Goal: Navigation & Orientation: Find specific page/section

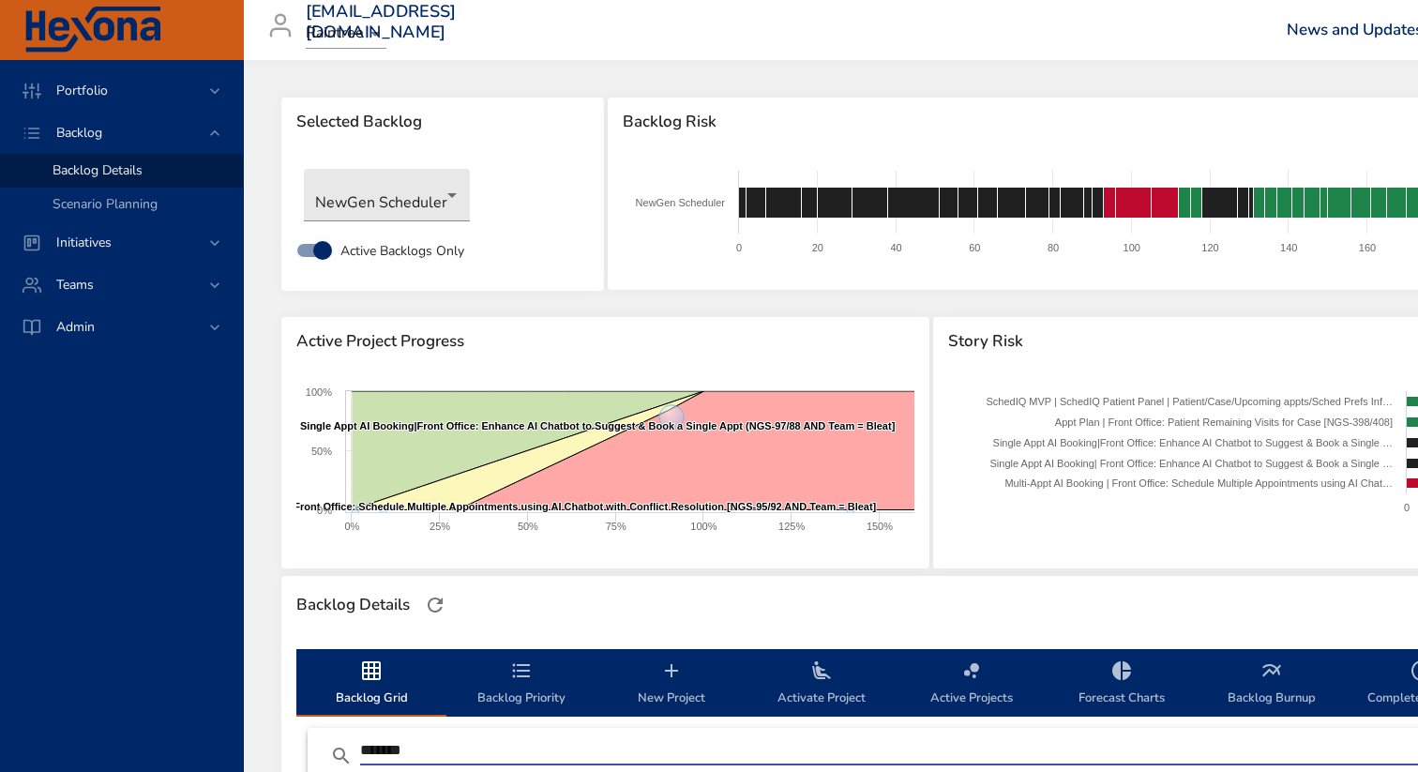
scroll to position [1370, 0]
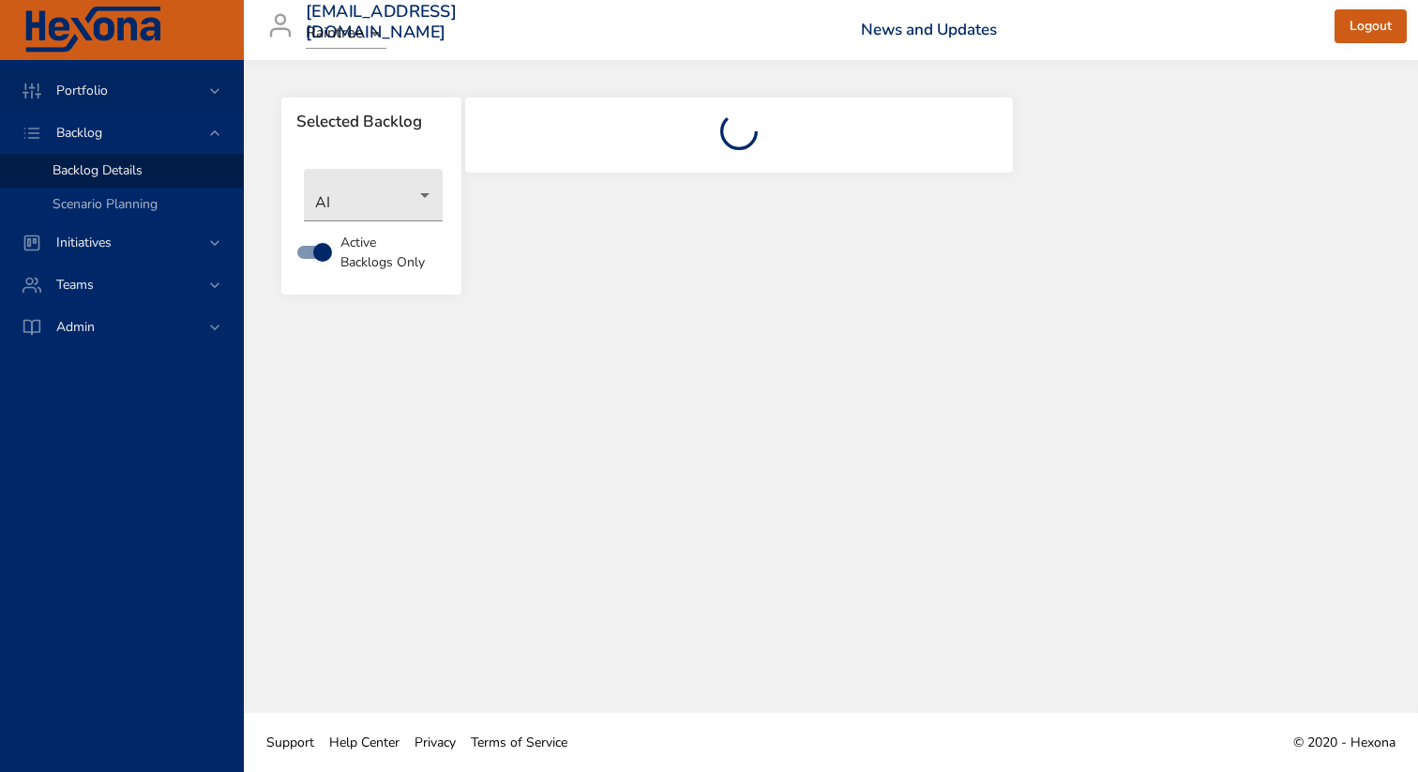
click at [86, 83] on span "Portfolio" at bounding box center [82, 91] width 82 height 18
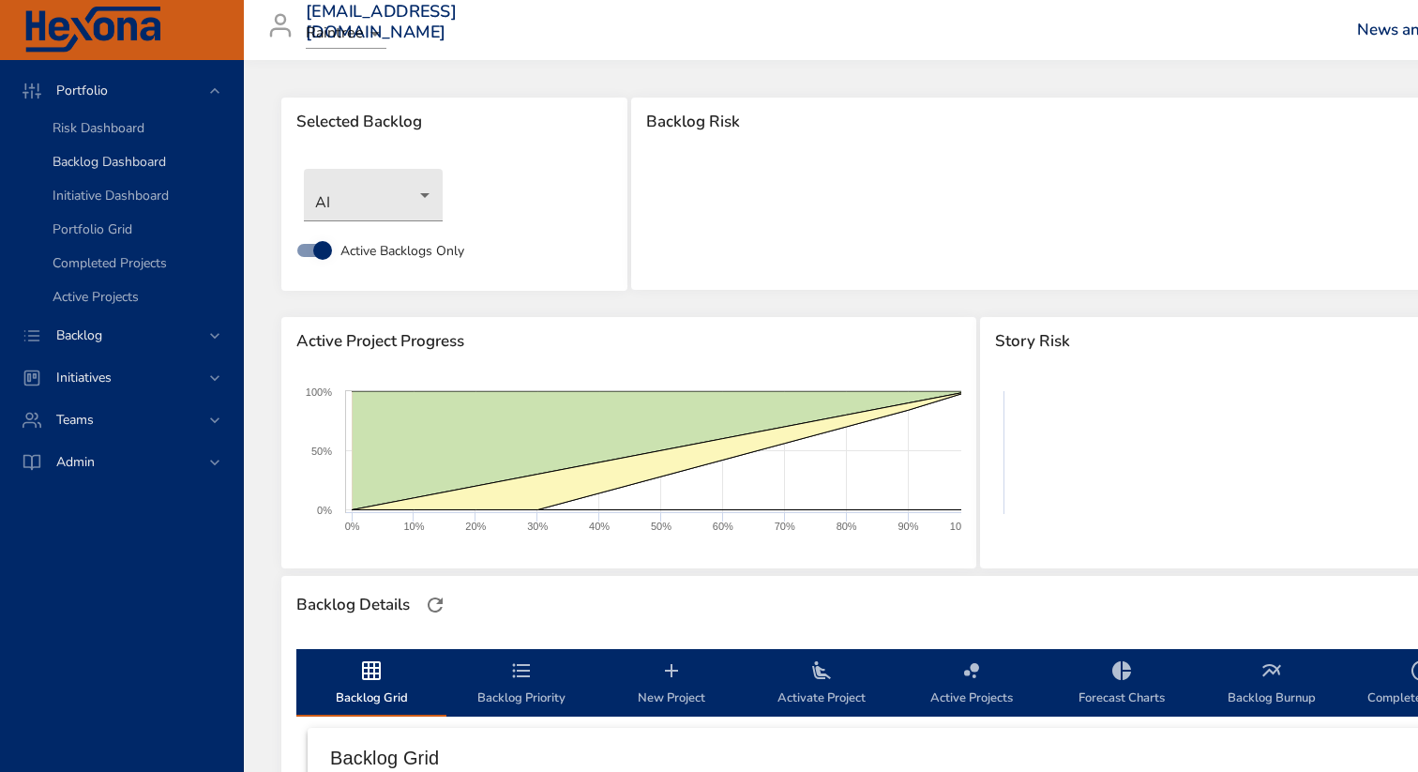
click at [81, 165] on span "Backlog Dashboard" at bounding box center [110, 162] width 114 height 18
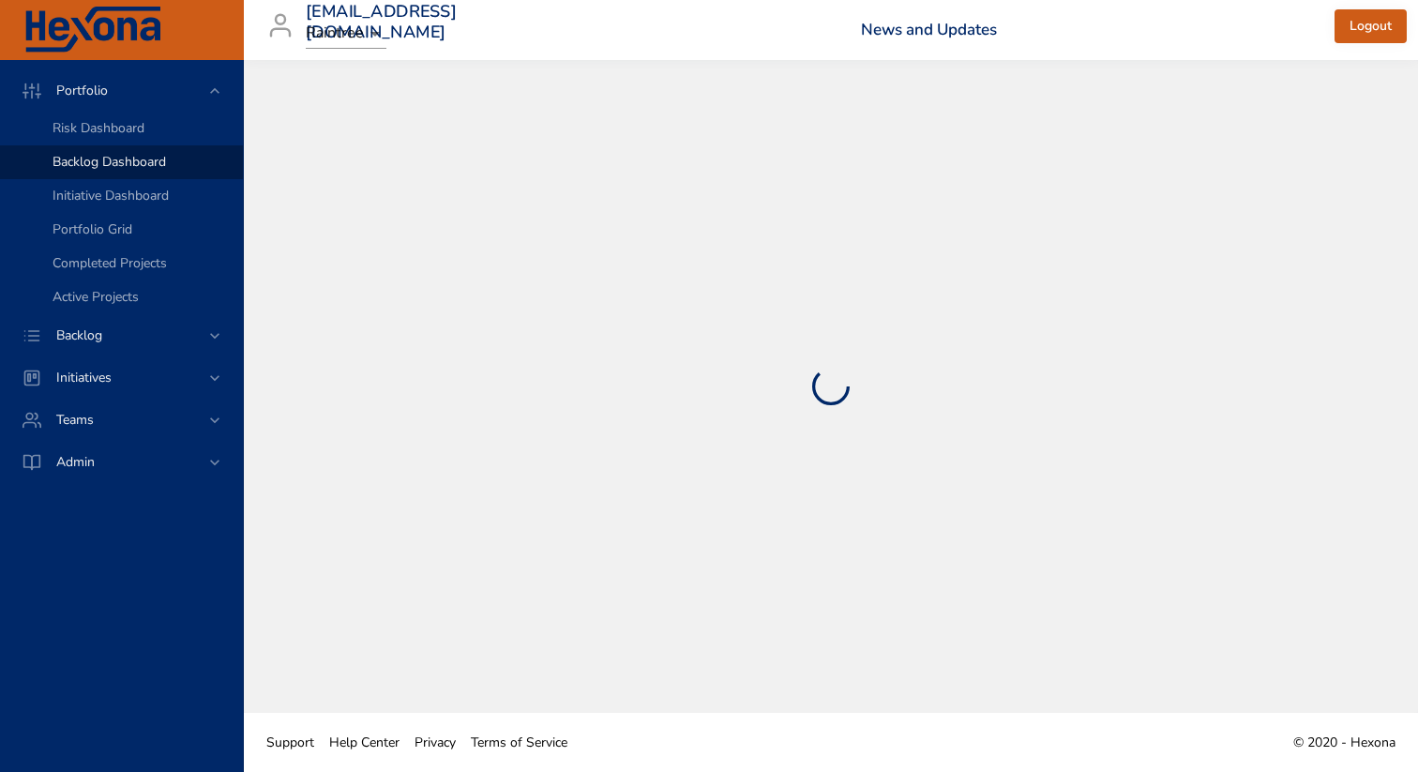
select select "***"
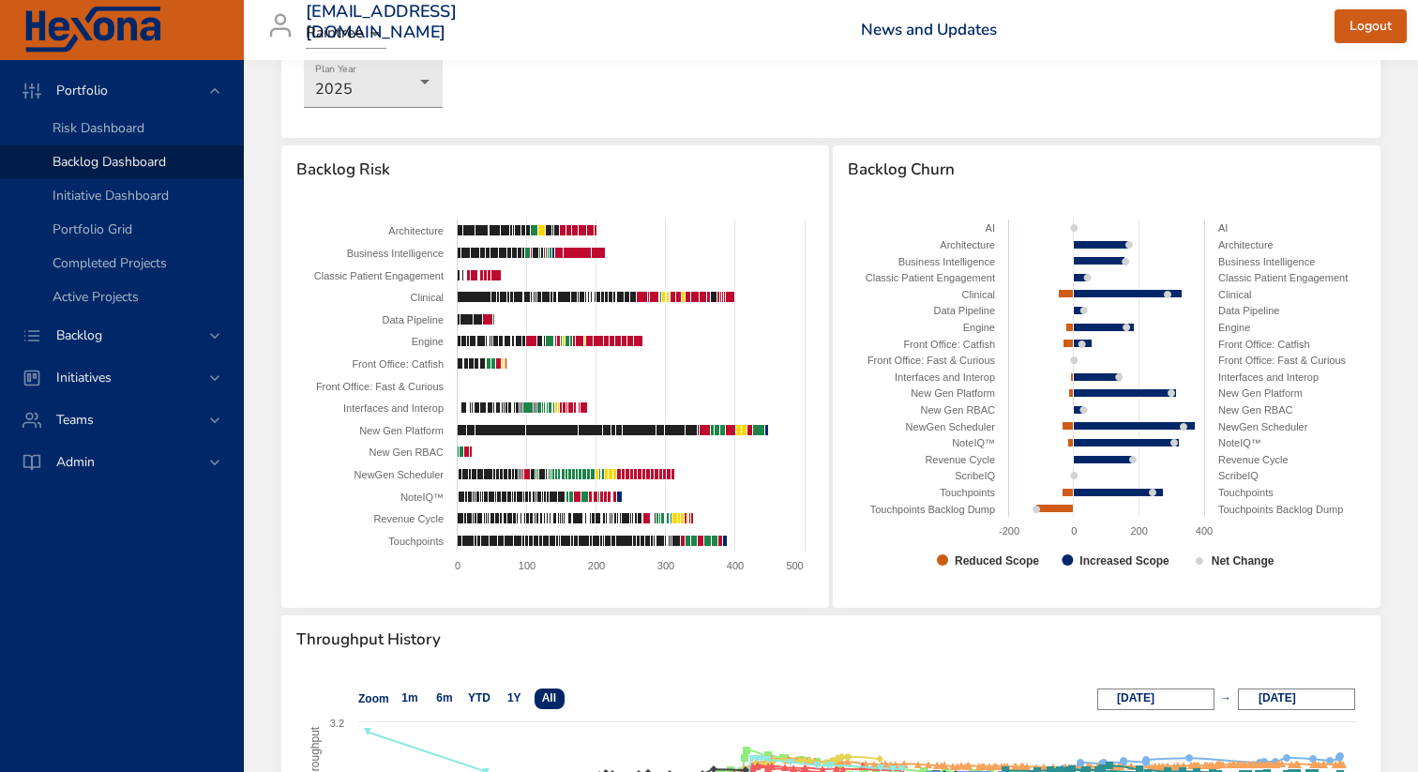
scroll to position [109, 0]
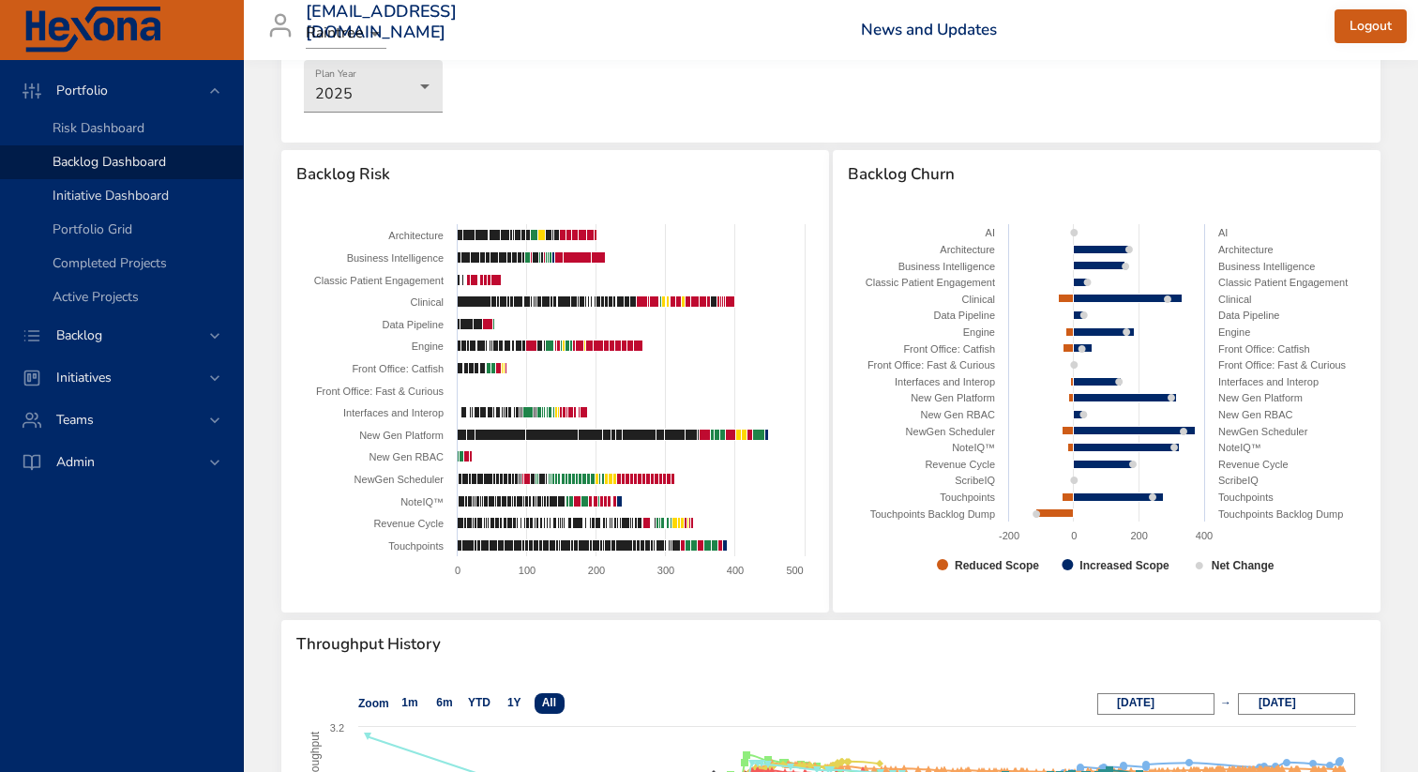
click at [98, 193] on span "Initiative Dashboard" at bounding box center [111, 196] width 116 height 18
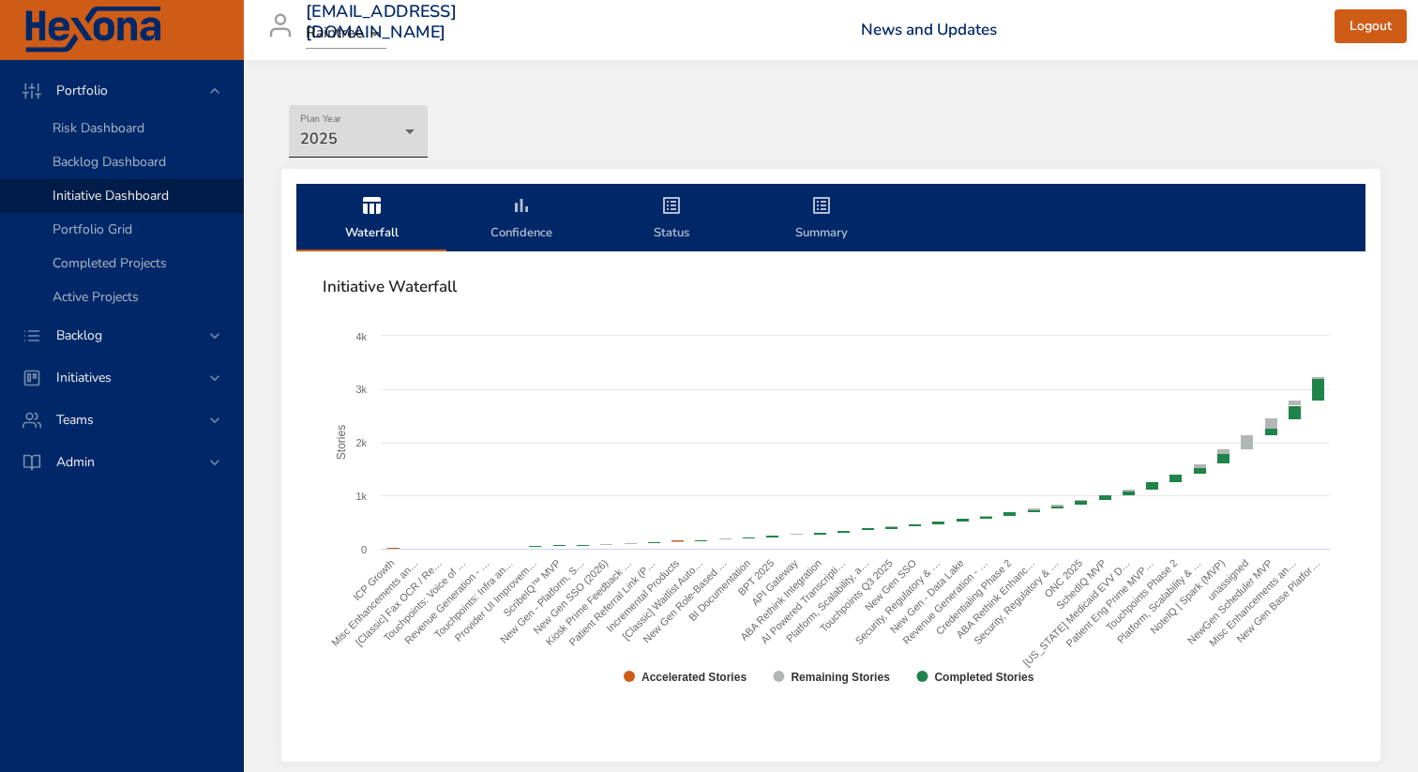
click at [371, 129] on body "Portfolio Risk Dashboard Backlog Dashboard Initiative Dashboard Portfolio Grid …" at bounding box center [709, 386] width 1418 height 772
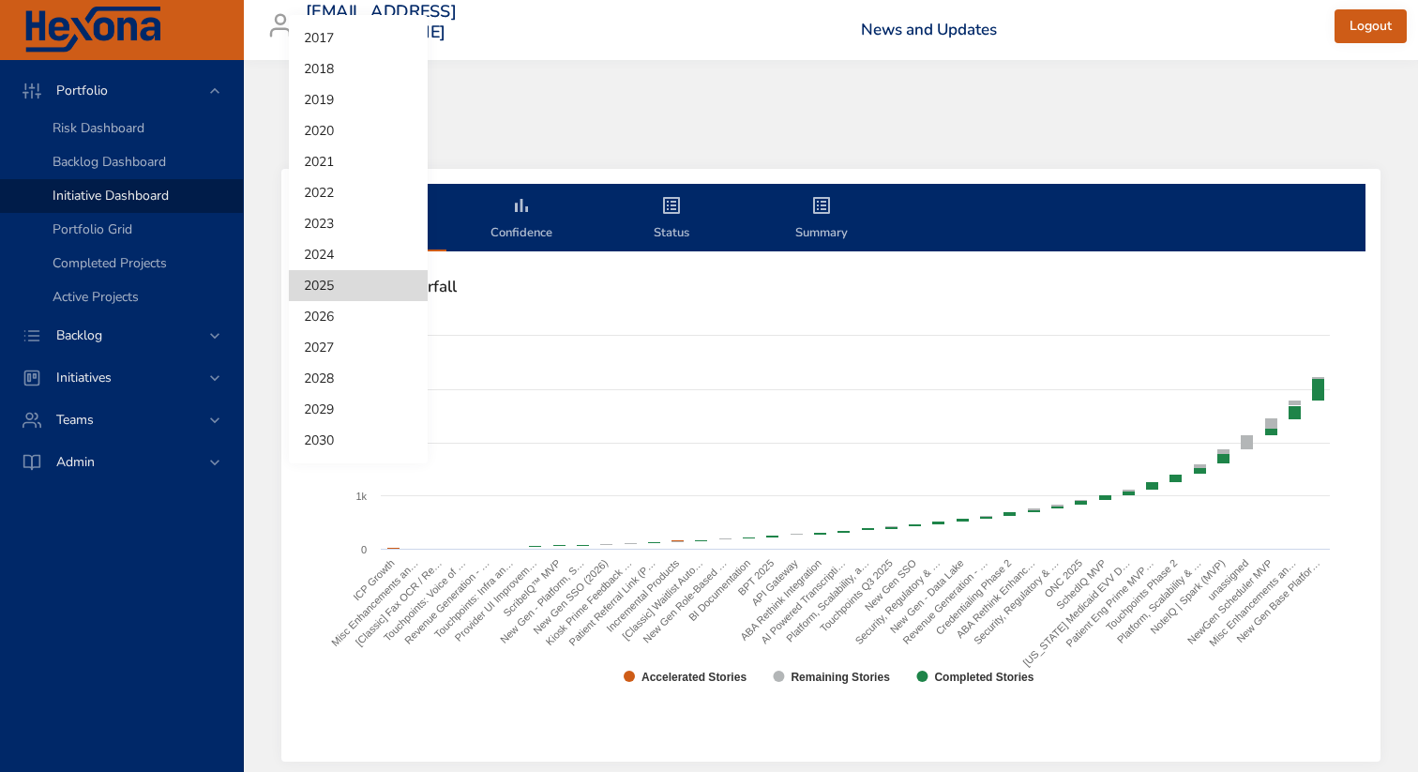
click at [312, 247] on li "2024" at bounding box center [358, 254] width 139 height 31
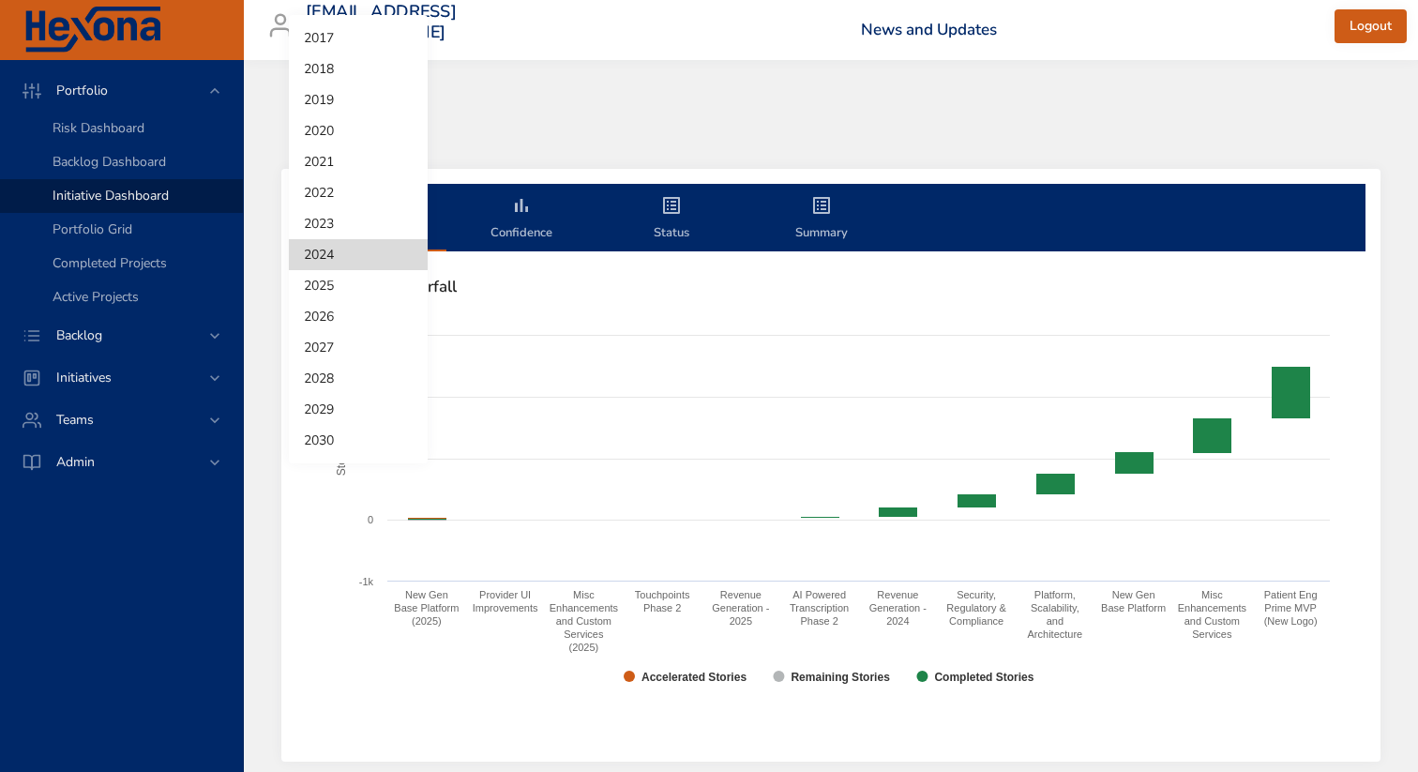
click at [399, 132] on body "Portfolio Risk Dashboard Backlog Dashboard Initiative Dashboard Portfolio Grid …" at bounding box center [709, 386] width 1418 height 772
click at [329, 286] on li "2025" at bounding box center [358, 285] width 139 height 31
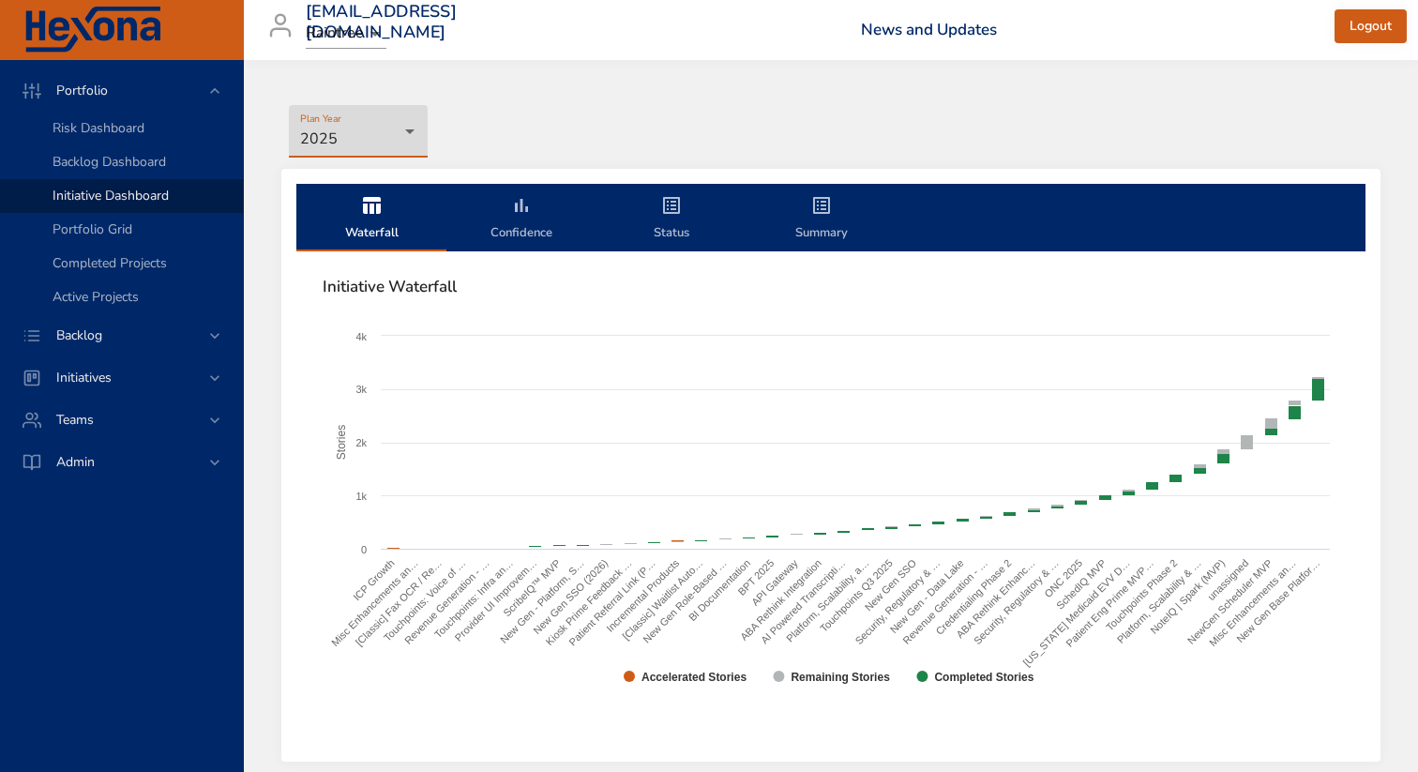
click at [501, 205] on span "Confidence" at bounding box center [522, 219] width 128 height 50
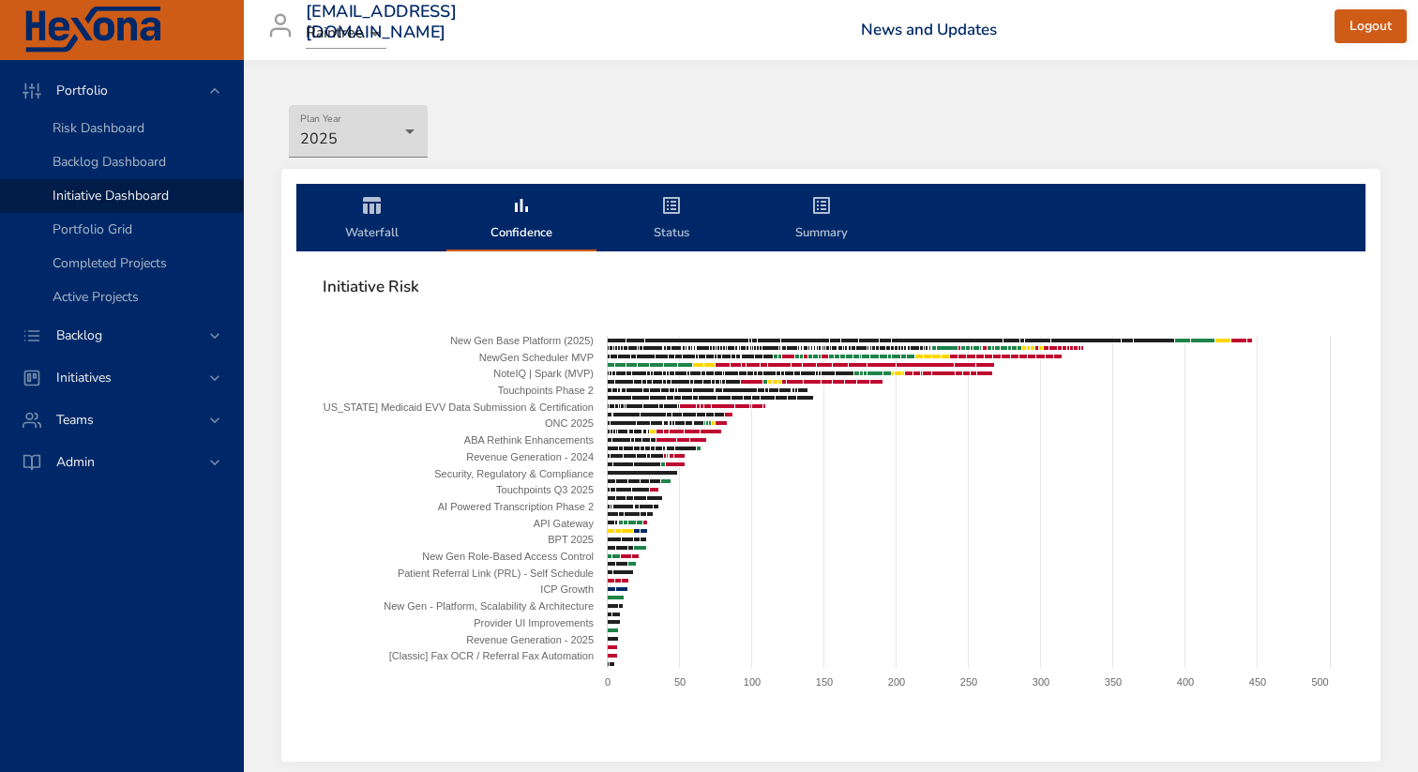
click at [674, 209] on icon "initiative-tabs" at bounding box center [671, 205] width 17 height 17
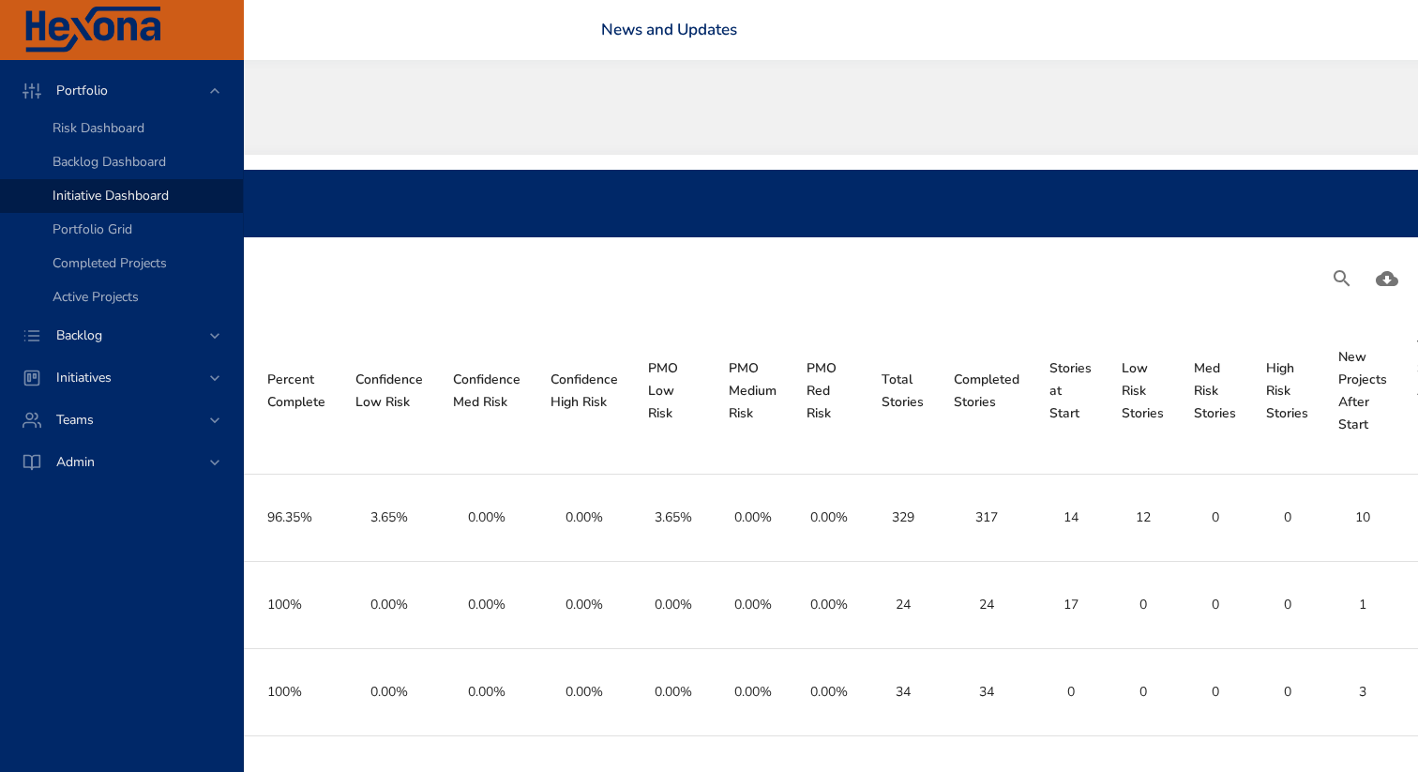
scroll to position [14, 982]
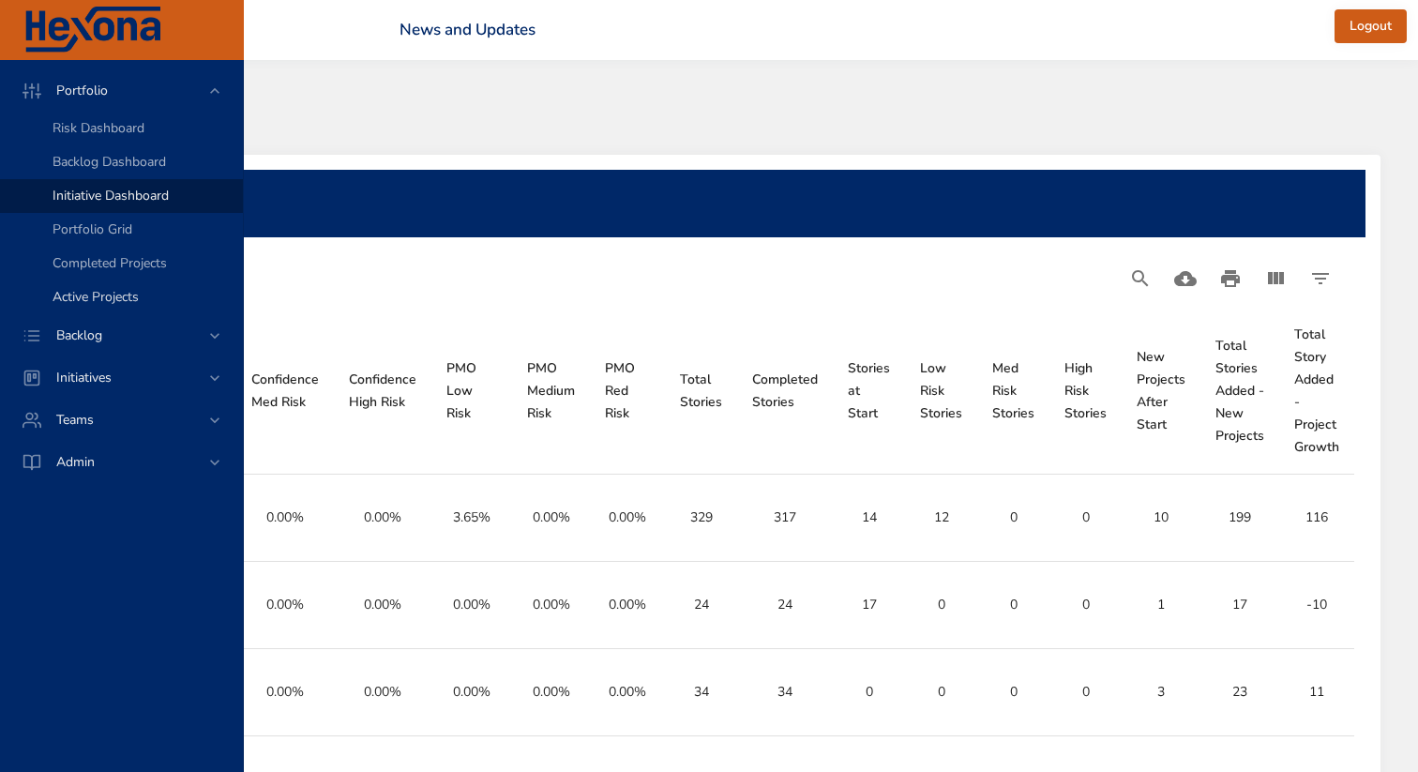
click at [108, 289] on span "Active Projects" at bounding box center [96, 297] width 86 height 18
